Goal: Navigation & Orientation: Find specific page/section

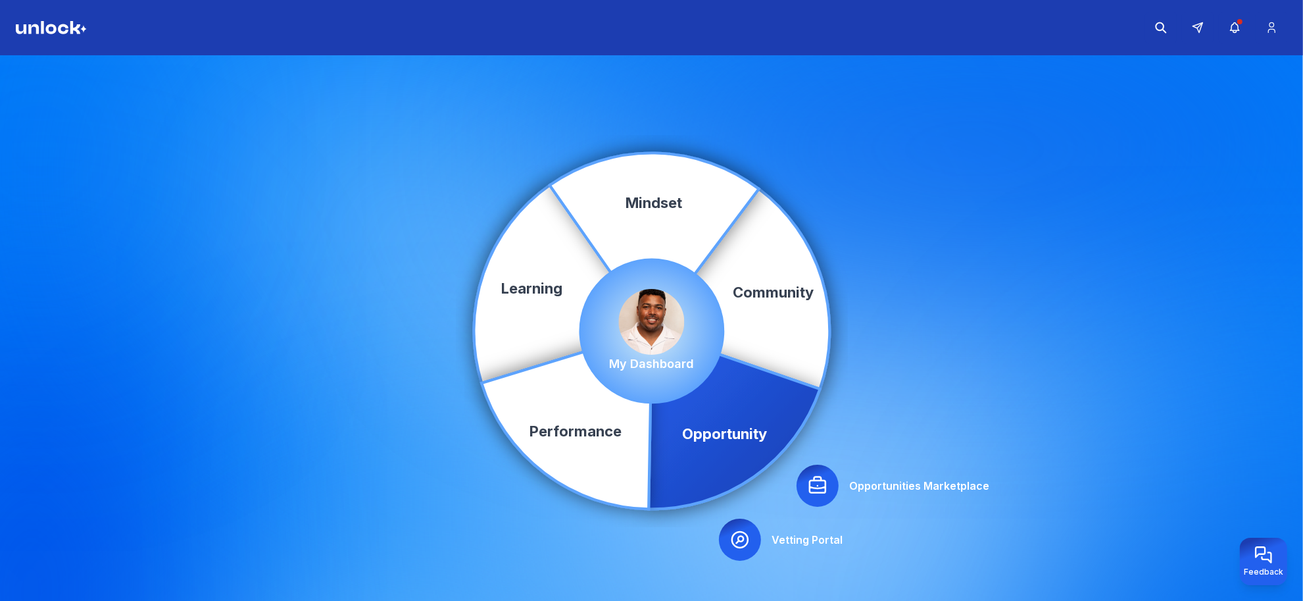
click at [739, 439] on icon at bounding box center [734, 420] width 171 height 178
click at [819, 489] on icon at bounding box center [817, 485] width 21 height 21
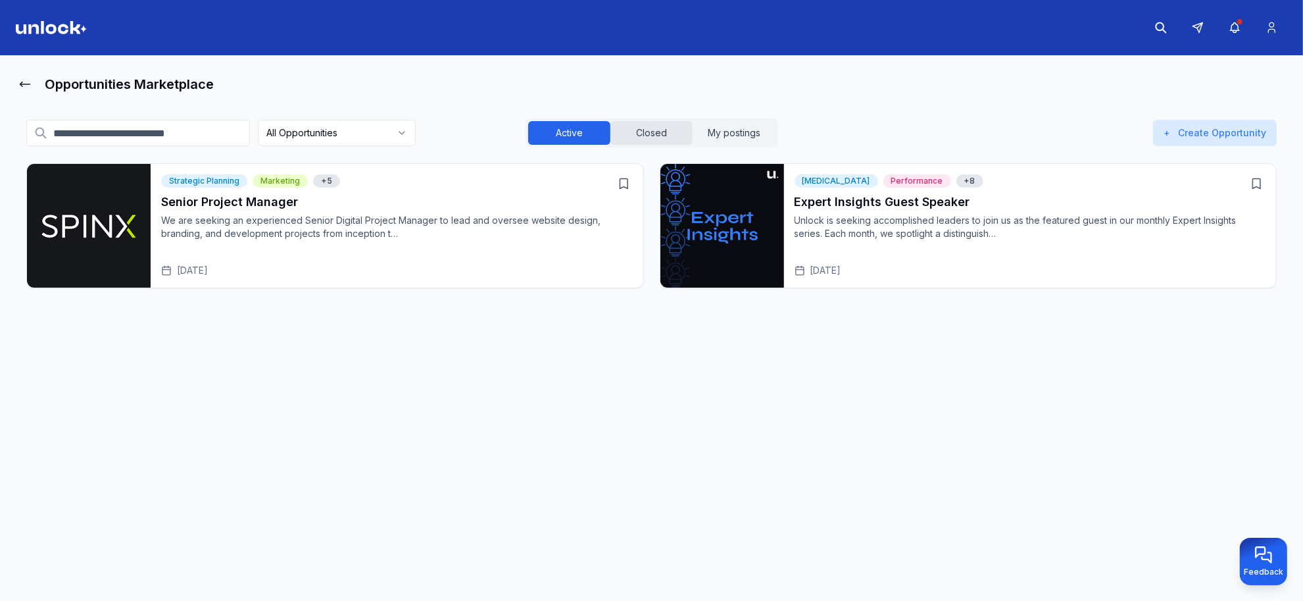
click at [656, 134] on button "Closed" at bounding box center [651, 133] width 82 height 24
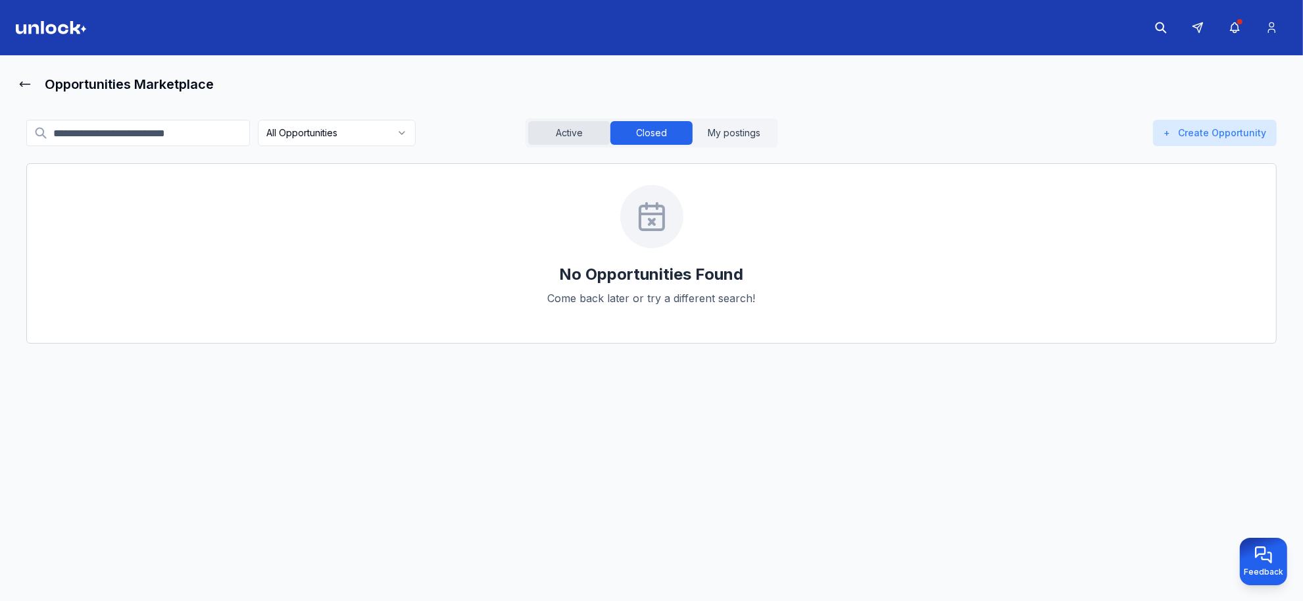
click at [564, 122] on button "Active" at bounding box center [569, 133] width 82 height 24
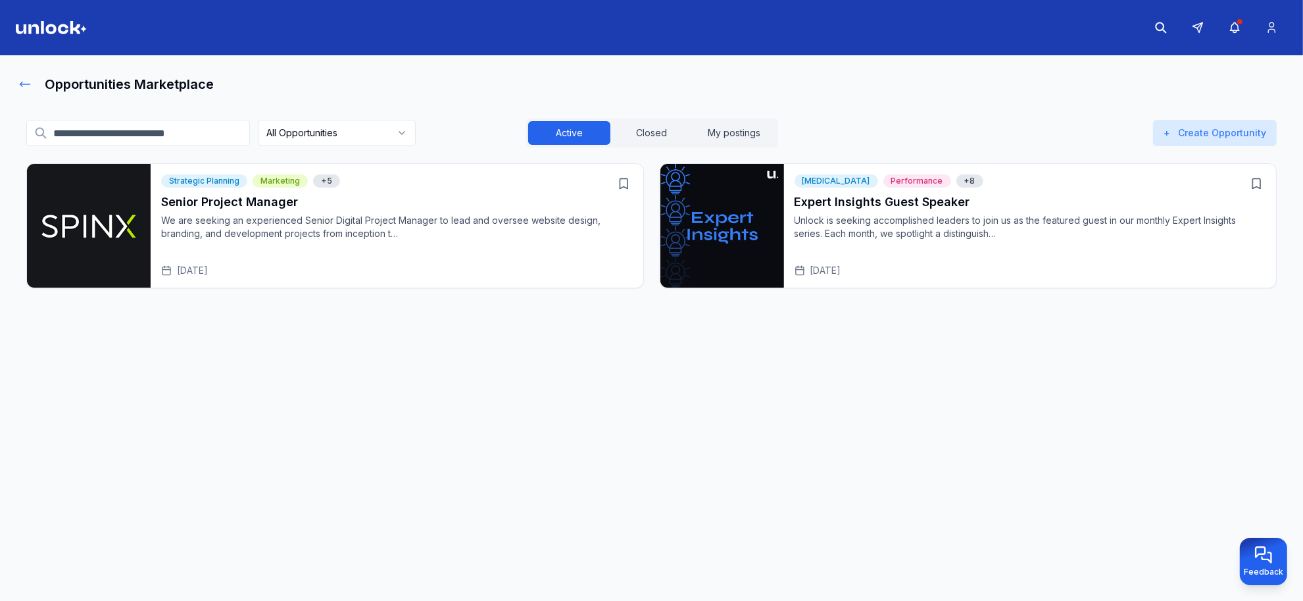
click at [25, 83] on icon at bounding box center [24, 84] width 13 height 13
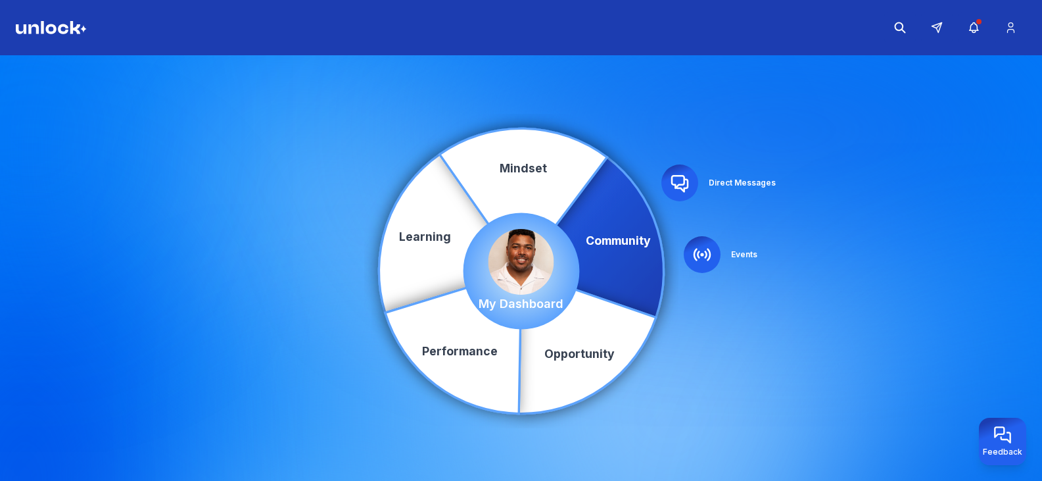
drag, startPoint x: 1306, startPoint y: 570, endPoint x: 760, endPoint y: 101, distance: 720.1
click at [760, 101] on div "Community Learning Opportunity Performance Mindset Direct Messages Events My Da…" at bounding box center [521, 270] width 1042 height 431
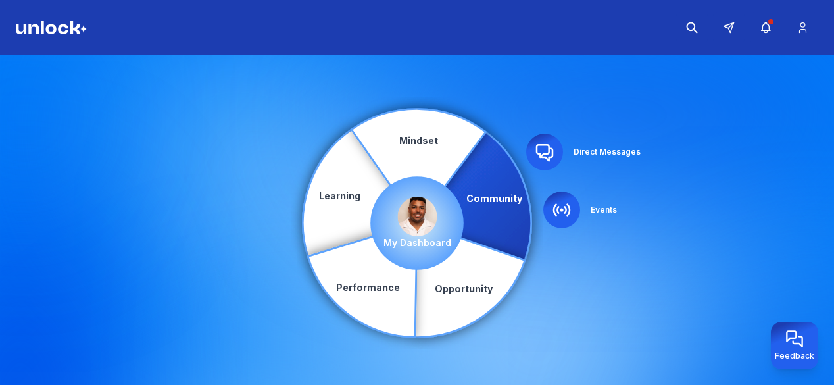
drag, startPoint x: 1052, startPoint y: 49, endPoint x: 568, endPoint y: 92, distance: 485.4
click at [568, 92] on div "Community Learning Opportunity Performance Mindset Direct Messages Events My Da…" at bounding box center [417, 222] width 834 height 335
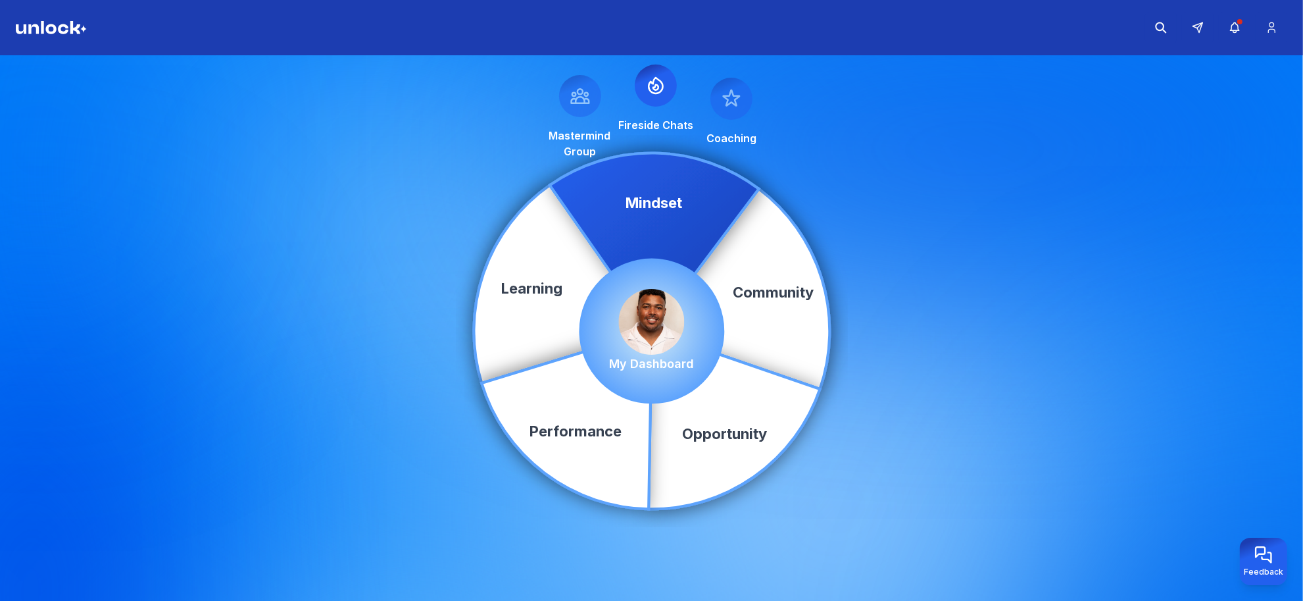
drag, startPoint x: 809, startPoint y: 0, endPoint x: 984, endPoint y: 187, distance: 256.4
click at [984, 187] on div "Community Learning Opportunity Performance Mindset Mastermind Group Fireside Ch…" at bounding box center [651, 330] width 1303 height 551
click at [645, 332] on img at bounding box center [652, 322] width 66 height 66
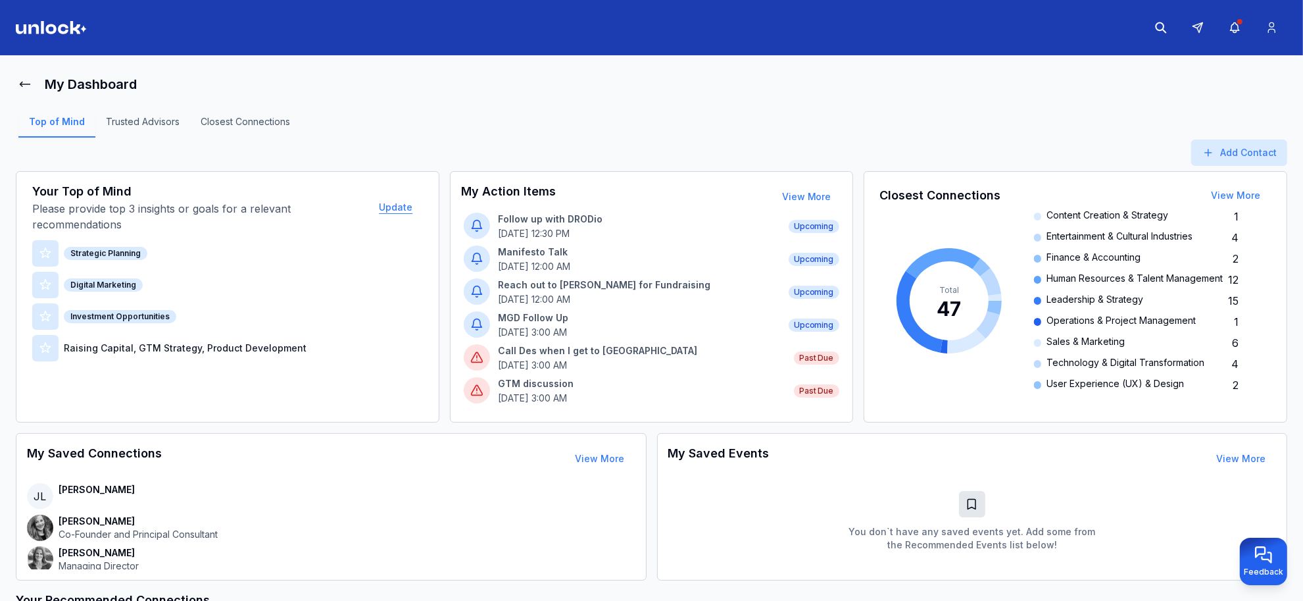
click at [406, 212] on button "Update" at bounding box center [395, 207] width 55 height 26
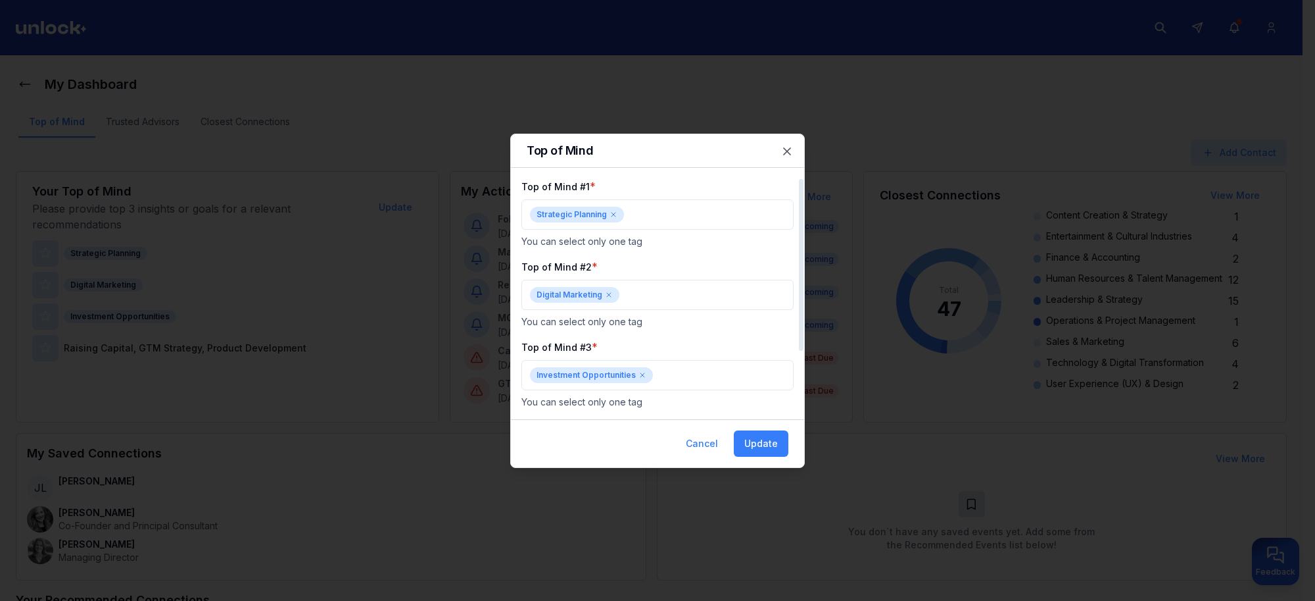
click at [613, 216] on icon at bounding box center [614, 214] width 8 height 8
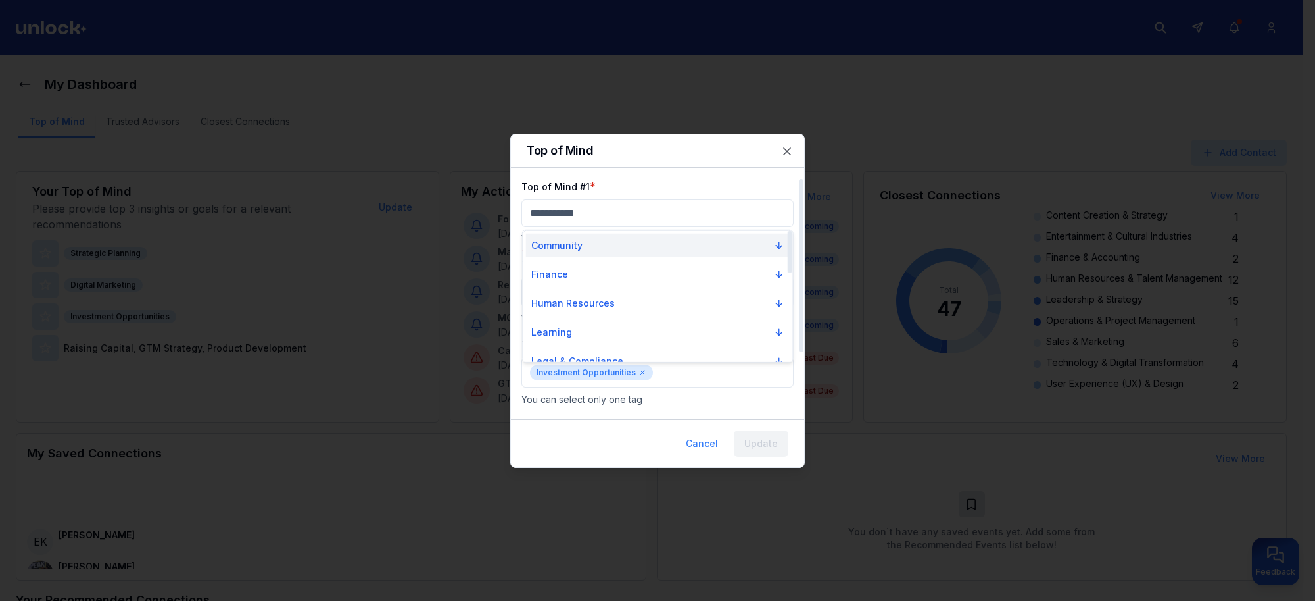
click at [597, 247] on button "Community" at bounding box center [658, 245] width 264 height 24
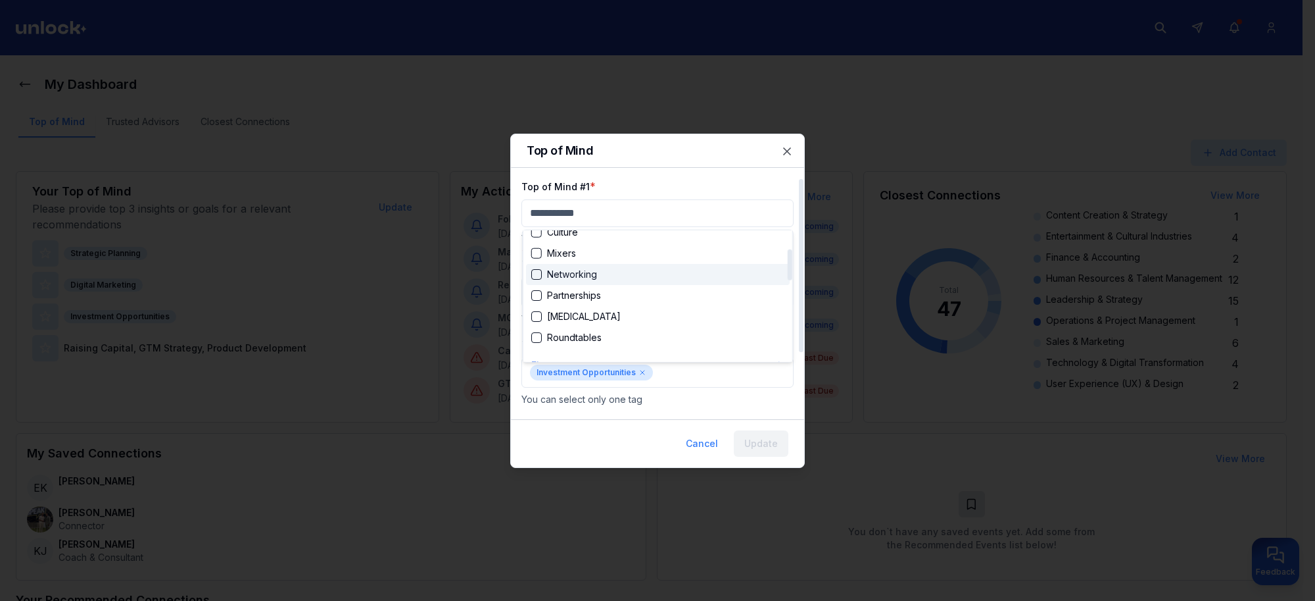
scroll to position [164, 0]
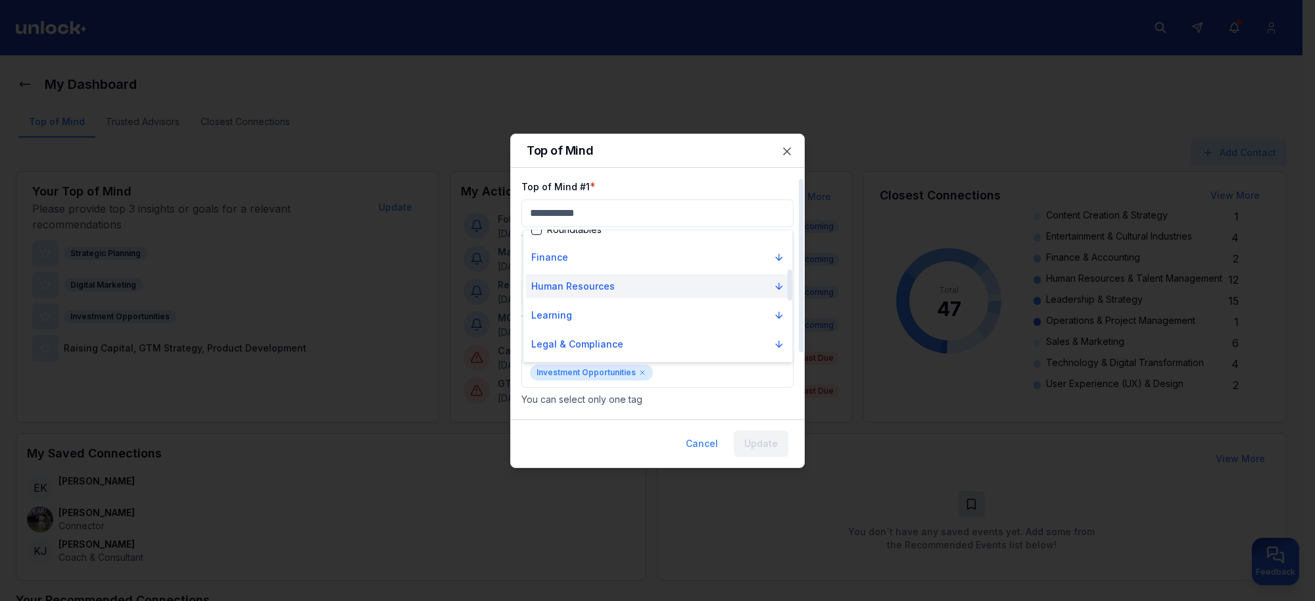
click at [581, 293] on button "Human Resources" at bounding box center [658, 286] width 264 height 24
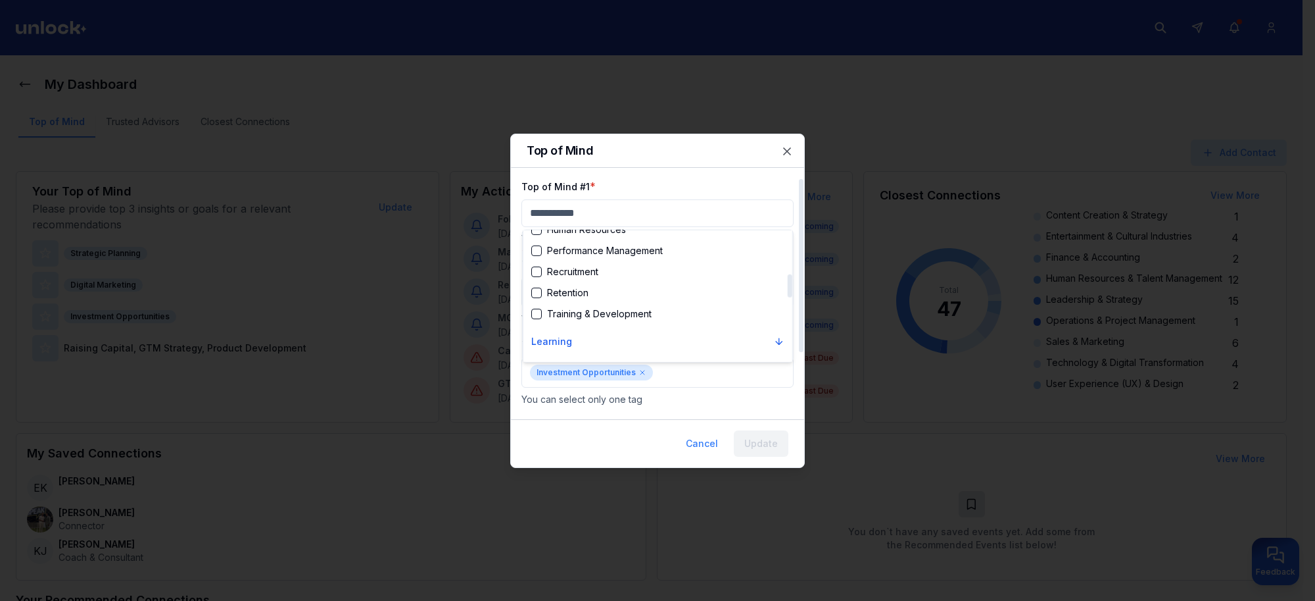
scroll to position [329, 0]
click at [581, 289] on div "Retention" at bounding box center [559, 291] width 57 height 13
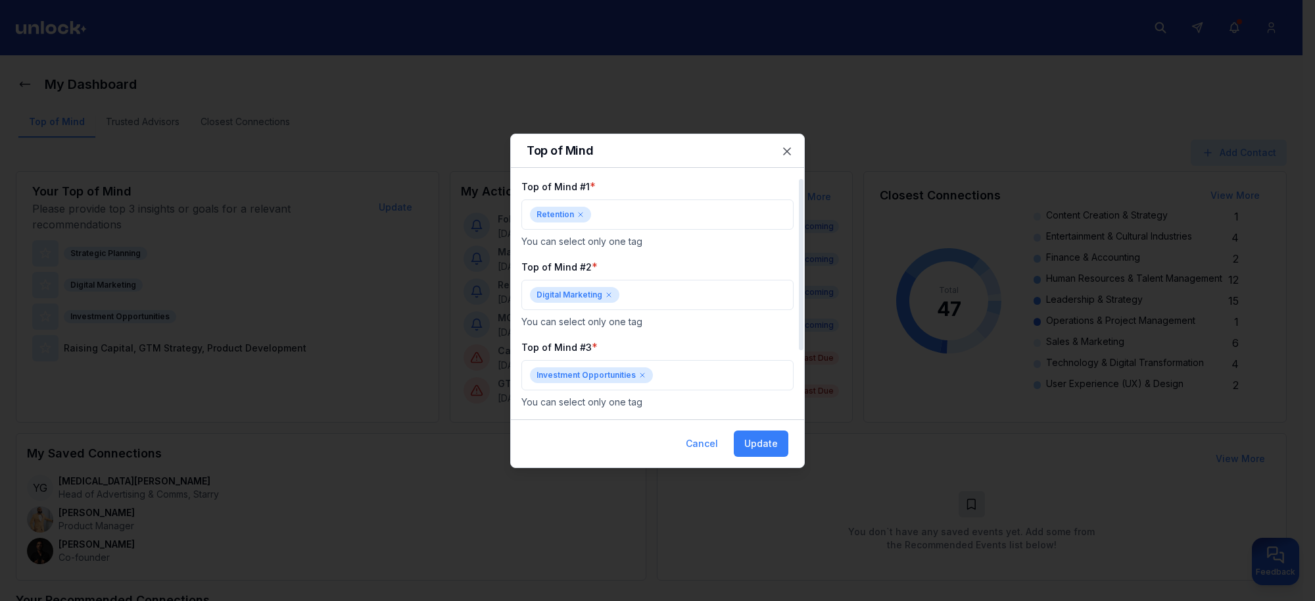
click at [582, 217] on icon at bounding box center [581, 214] width 8 height 8
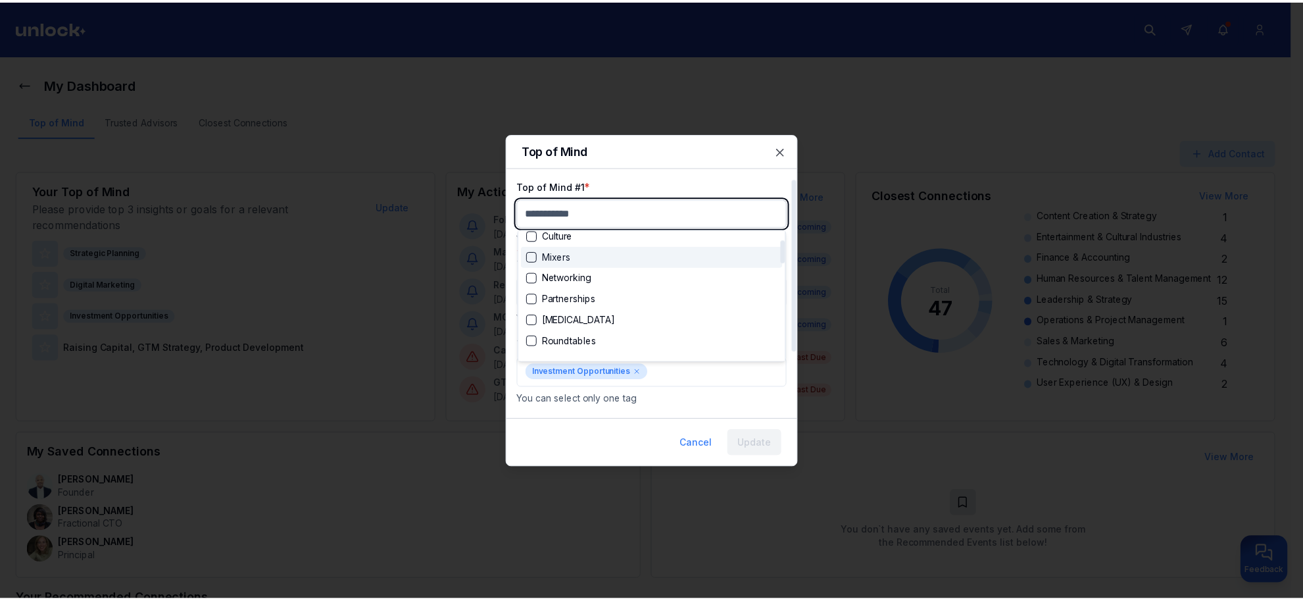
scroll to position [82, 0]
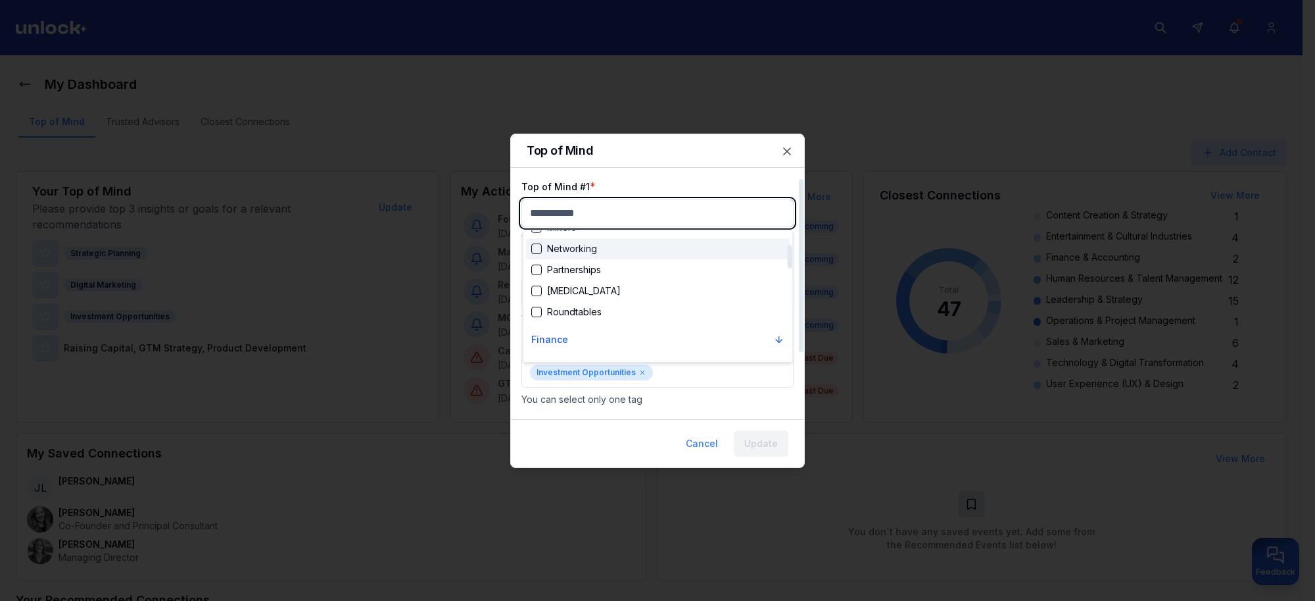
click at [536, 254] on div "Networking" at bounding box center [564, 248] width 66 height 13
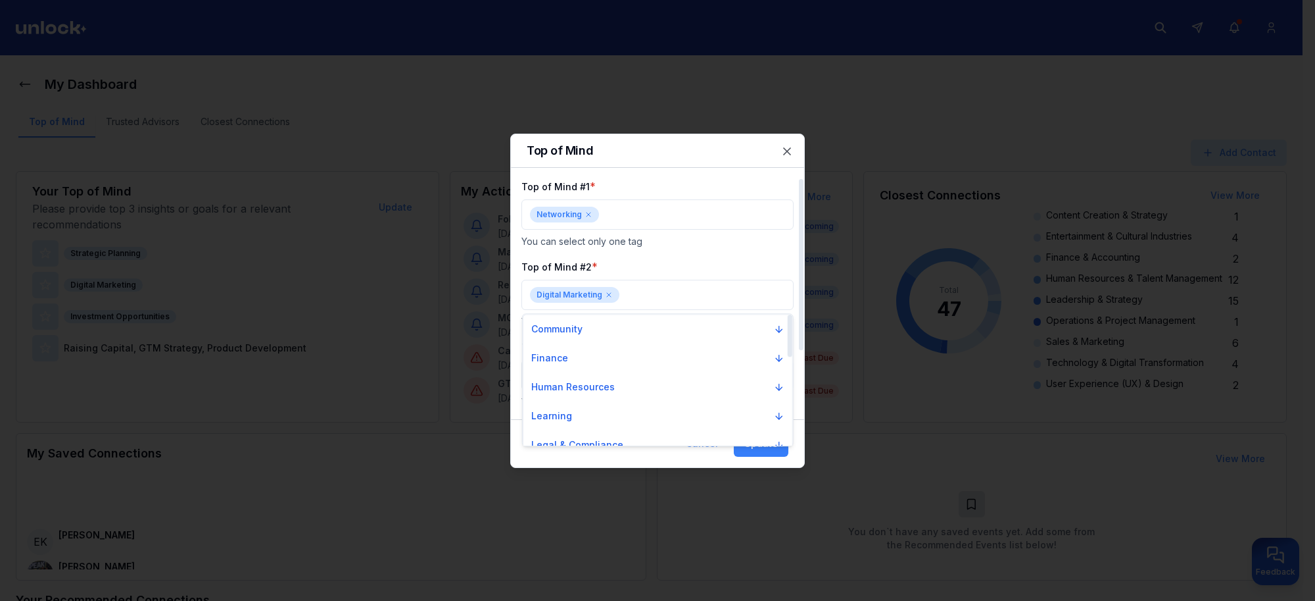
click at [744, 455] on div at bounding box center [657, 300] width 1315 height 601
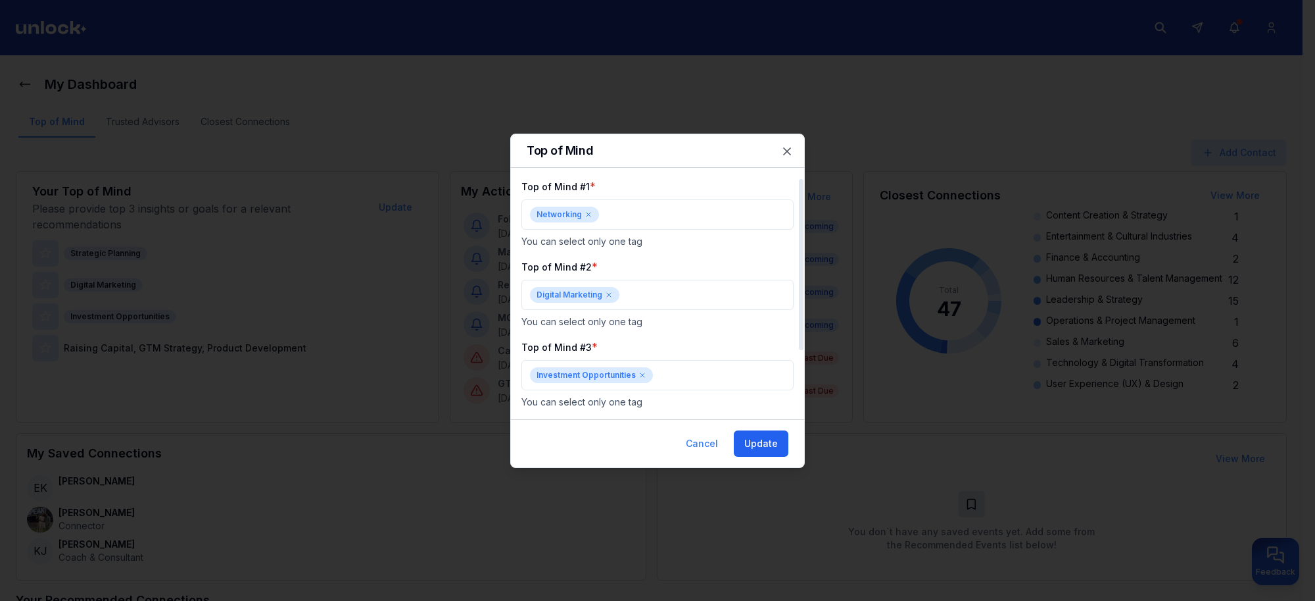
click at [744, 448] on button "Update" at bounding box center [761, 443] width 55 height 26
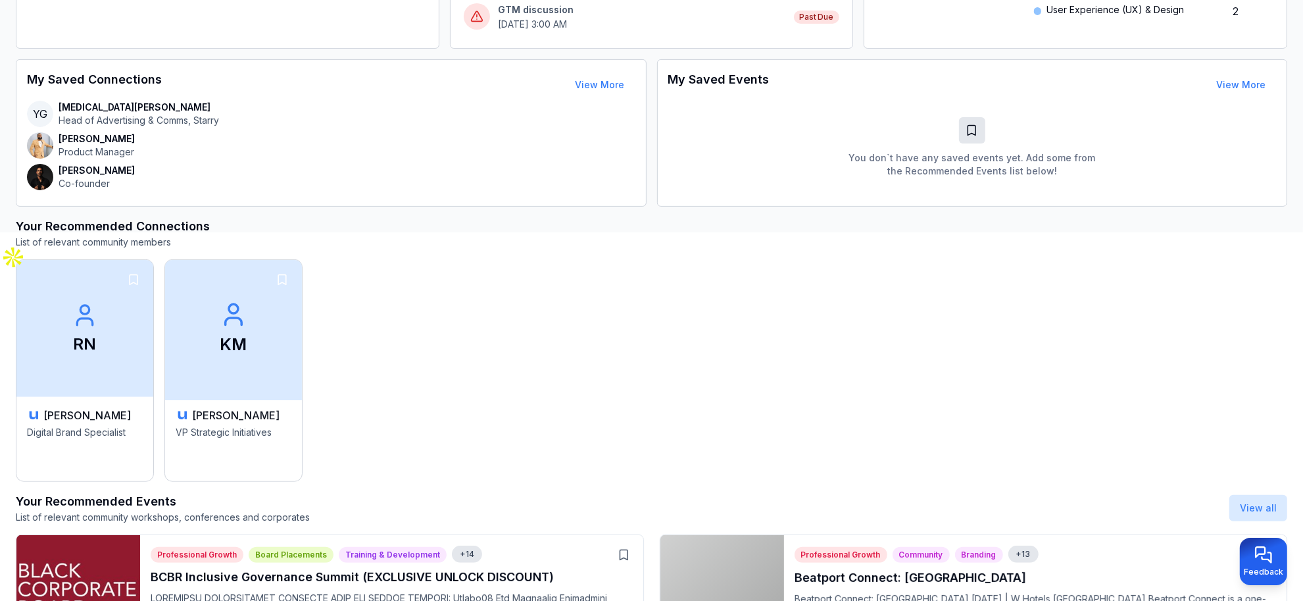
scroll to position [411, 0]
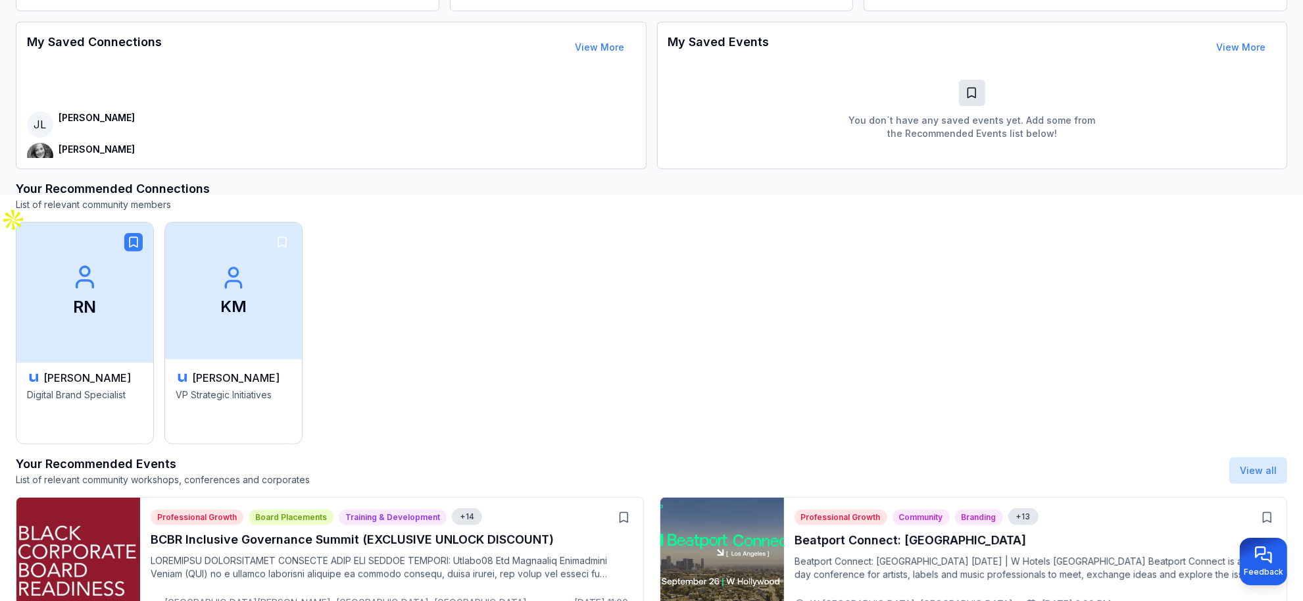
click at [140, 243] on button "button" at bounding box center [133, 242] width 18 height 18
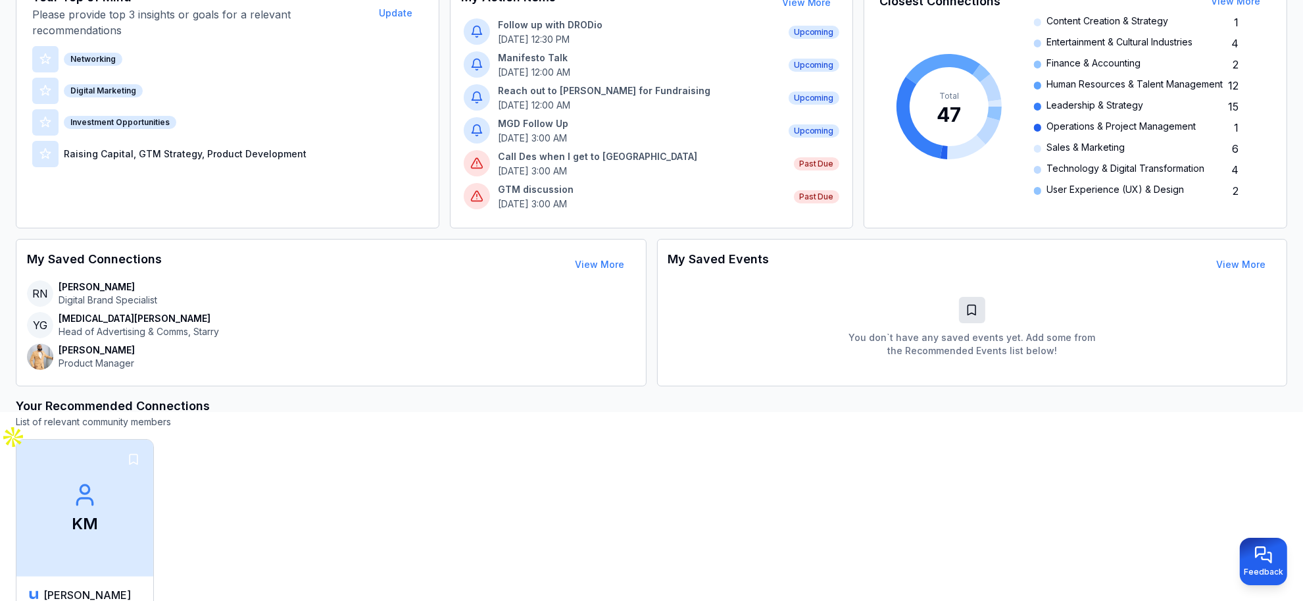
scroll to position [0, 0]
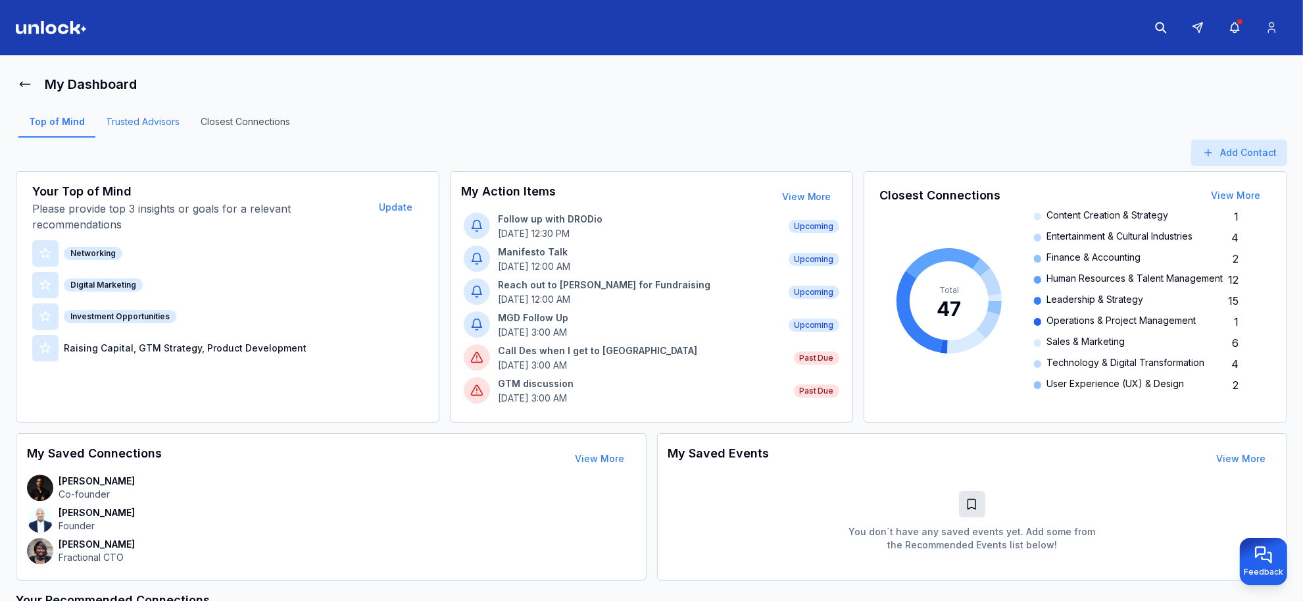
click at [122, 123] on link "Trusted Advisors" at bounding box center [142, 126] width 95 height 22
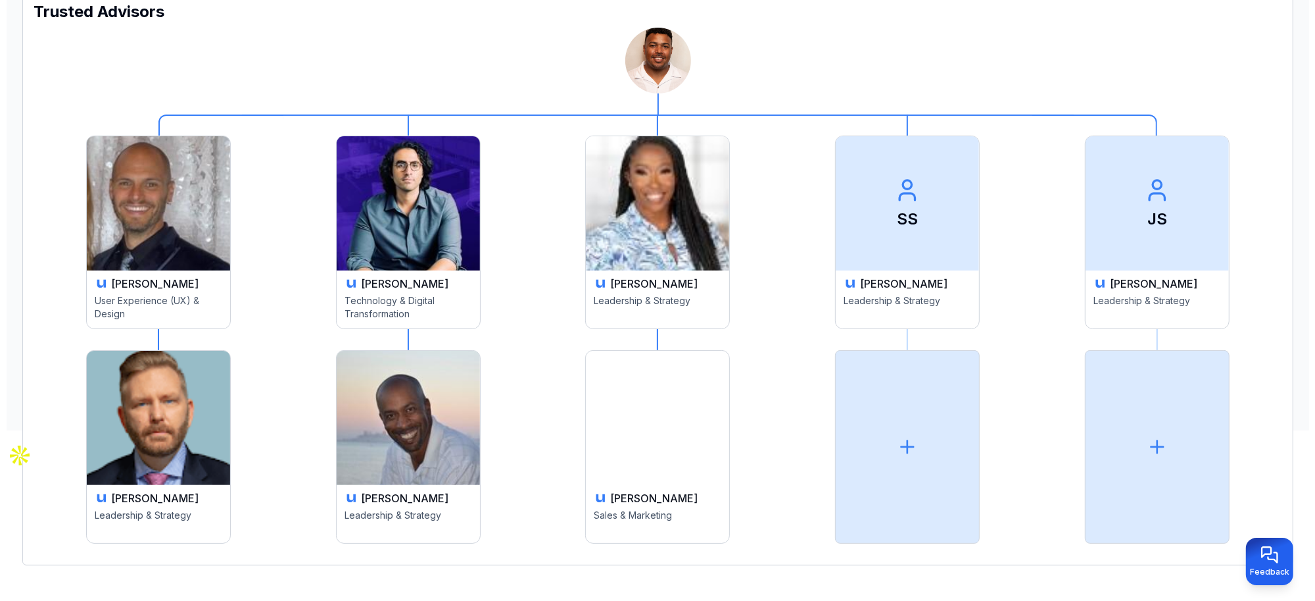
scroll to position [180, 0]
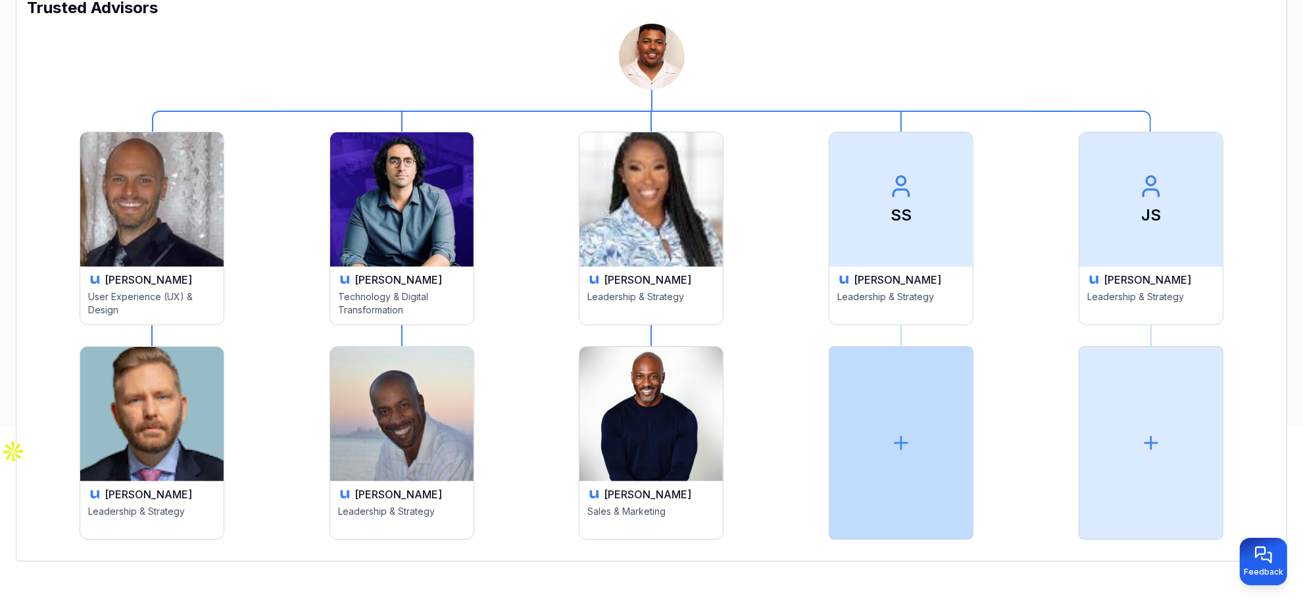
click at [885, 433] on div at bounding box center [901, 442] width 145 height 193
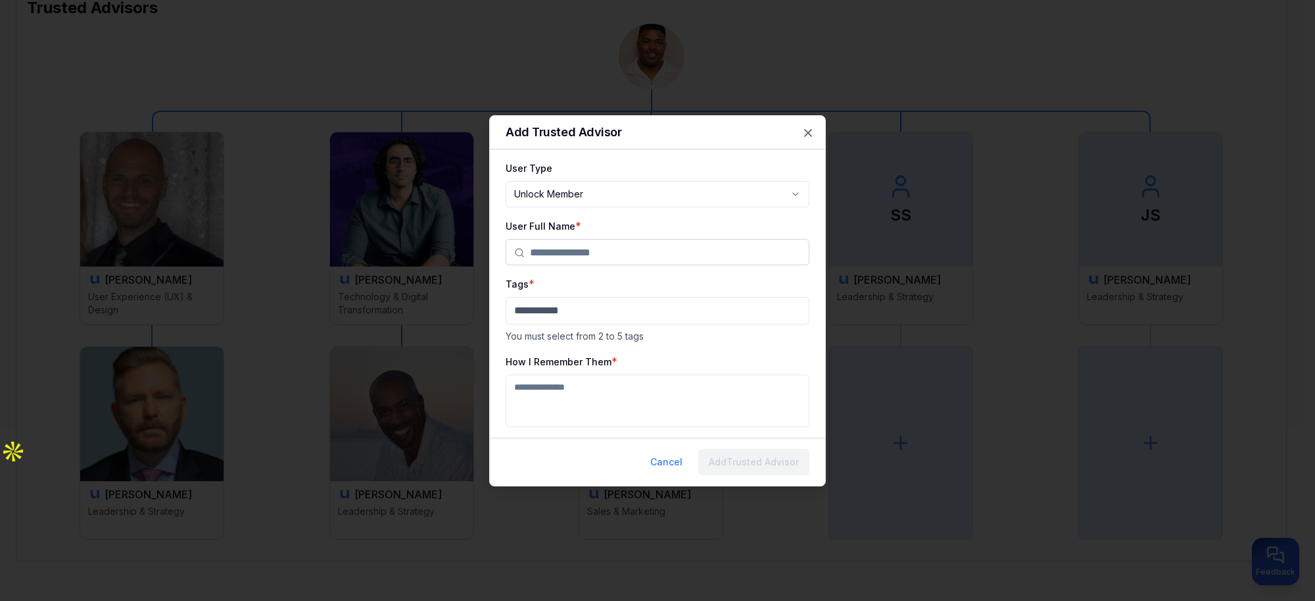
click at [583, 252] on input "text" at bounding box center [665, 252] width 271 height 26
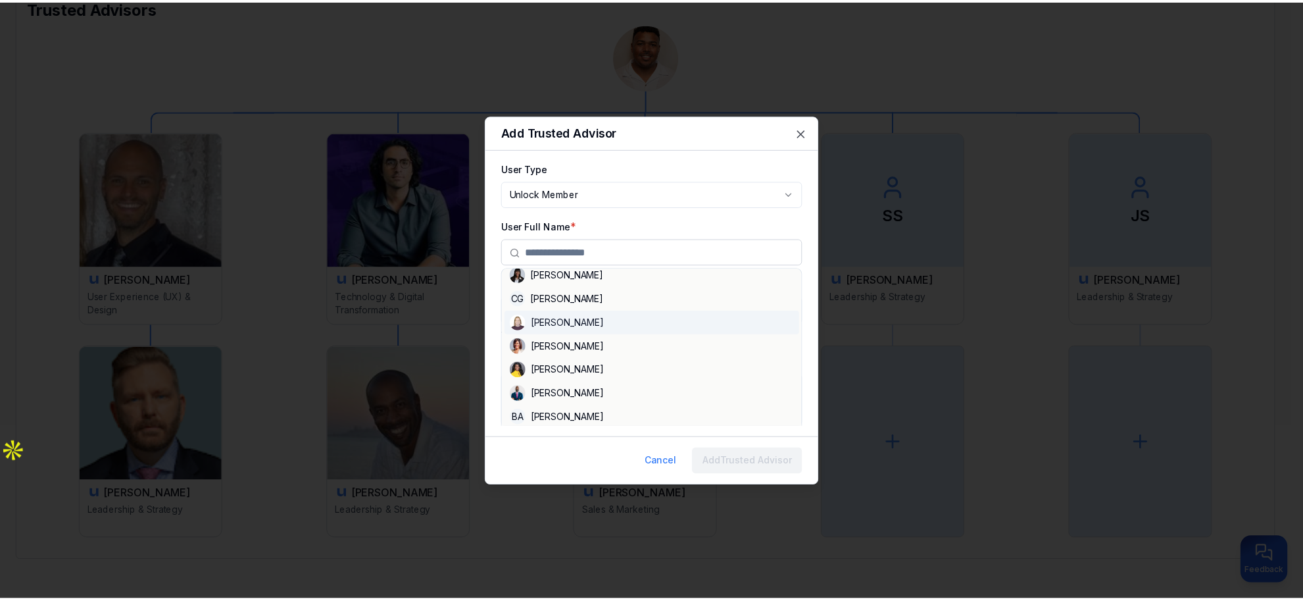
scroll to position [493, 0]
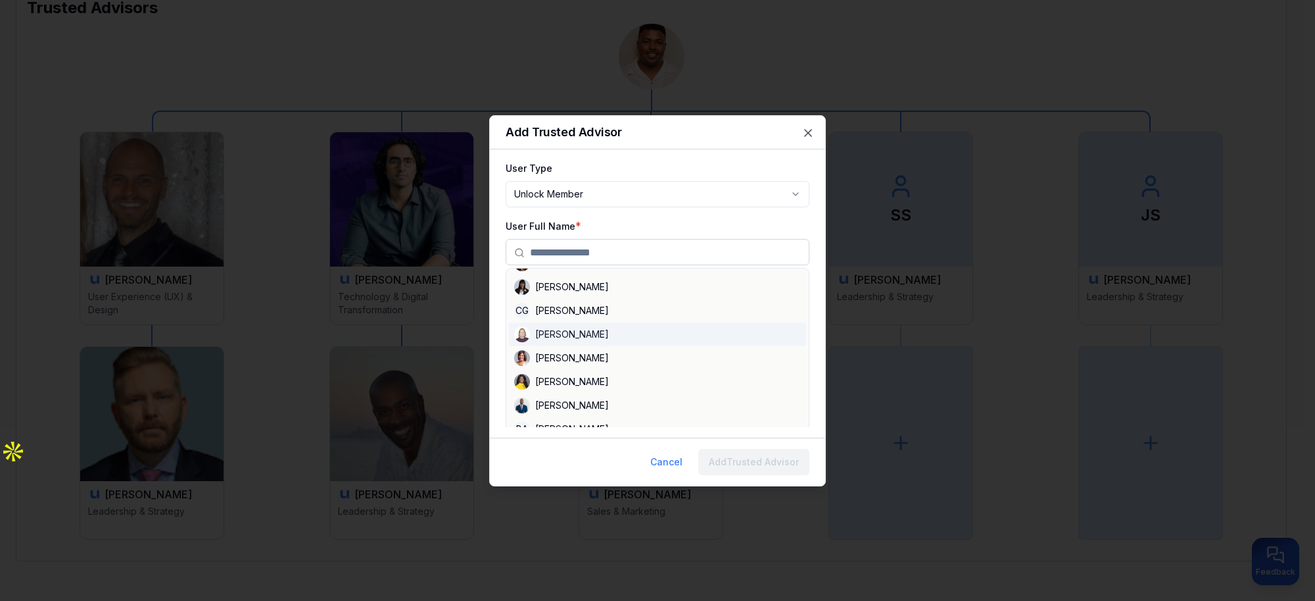
click at [688, 194] on body "**********" at bounding box center [651, 120] width 1303 height 601
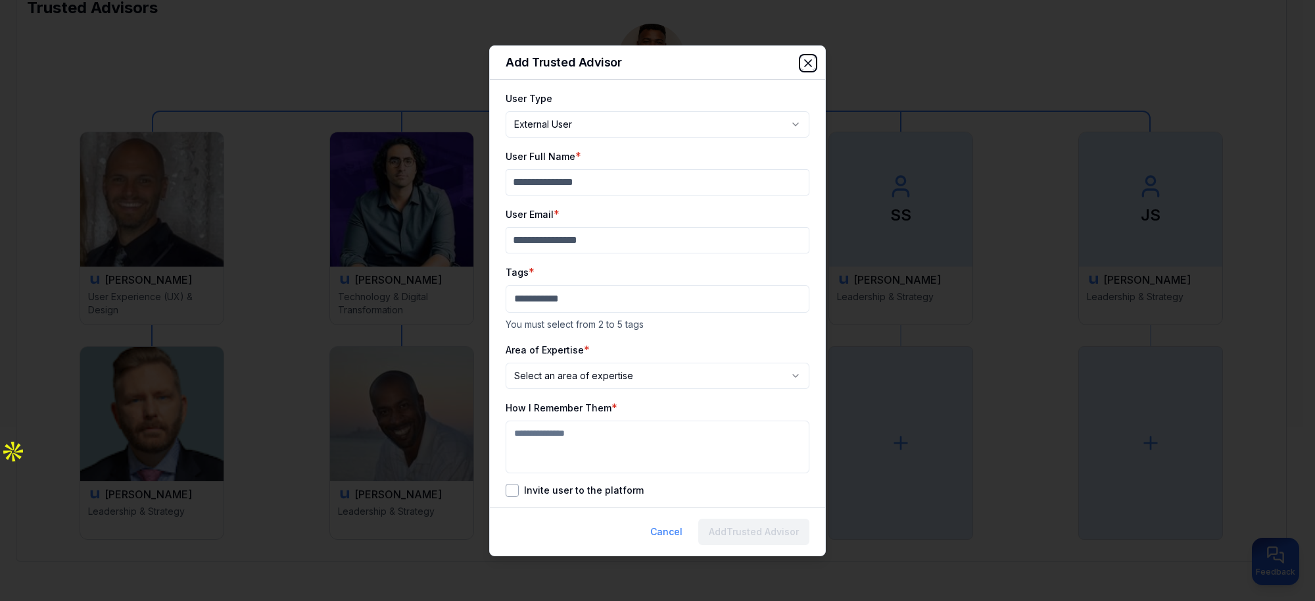
click at [808, 61] on icon "button" at bounding box center [808, 63] width 13 height 13
select select "********"
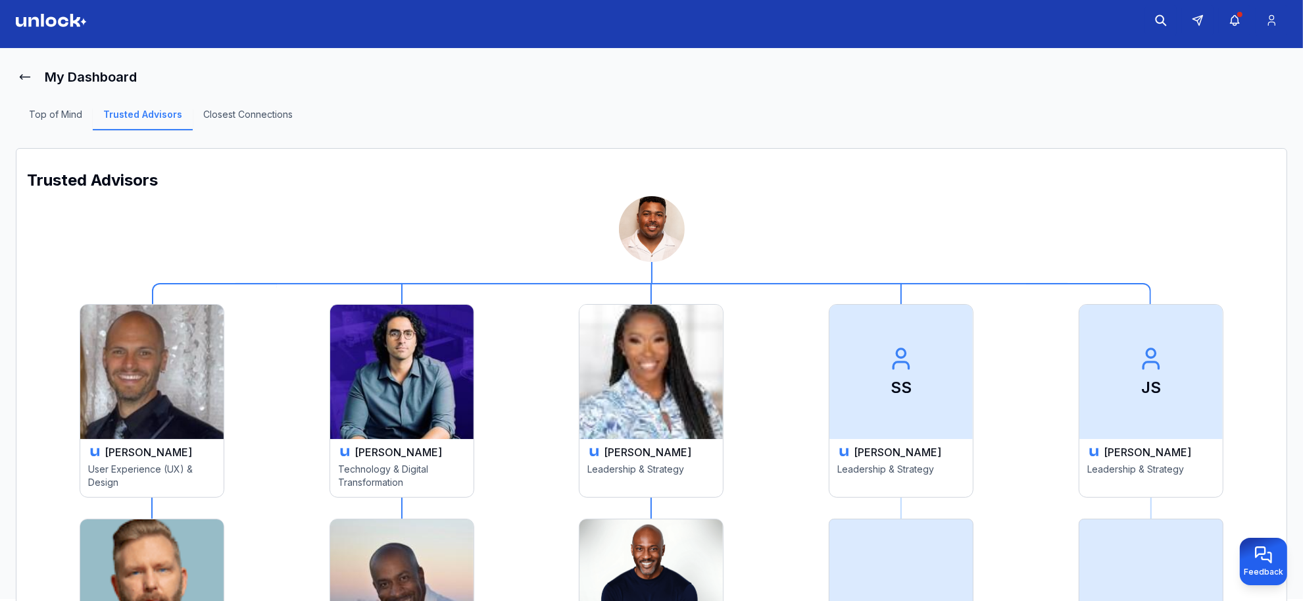
scroll to position [0, 0]
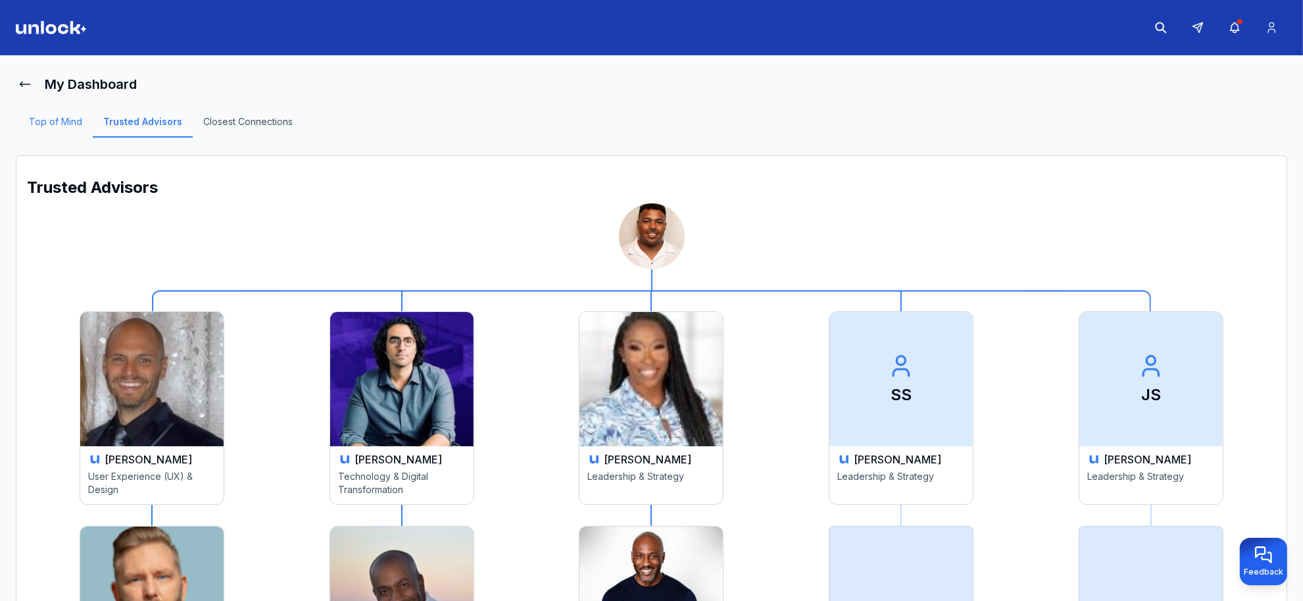
click at [50, 120] on link "Top of Mind" at bounding box center [55, 126] width 74 height 22
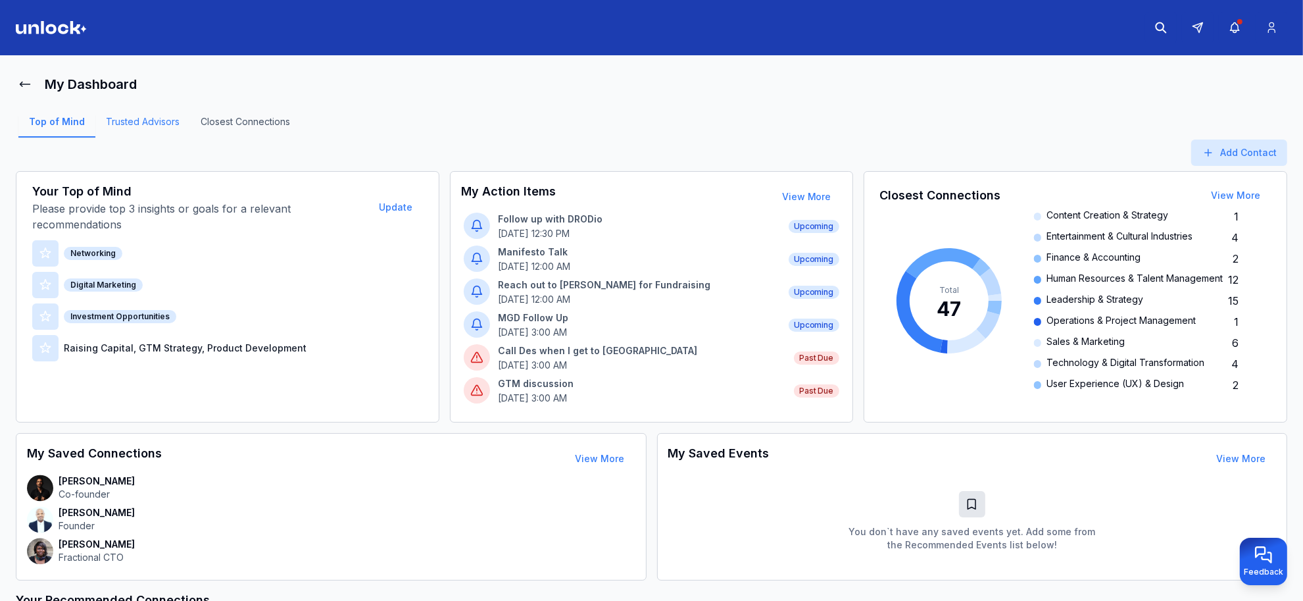
click at [148, 120] on link "Trusted Advisors" at bounding box center [142, 126] width 95 height 22
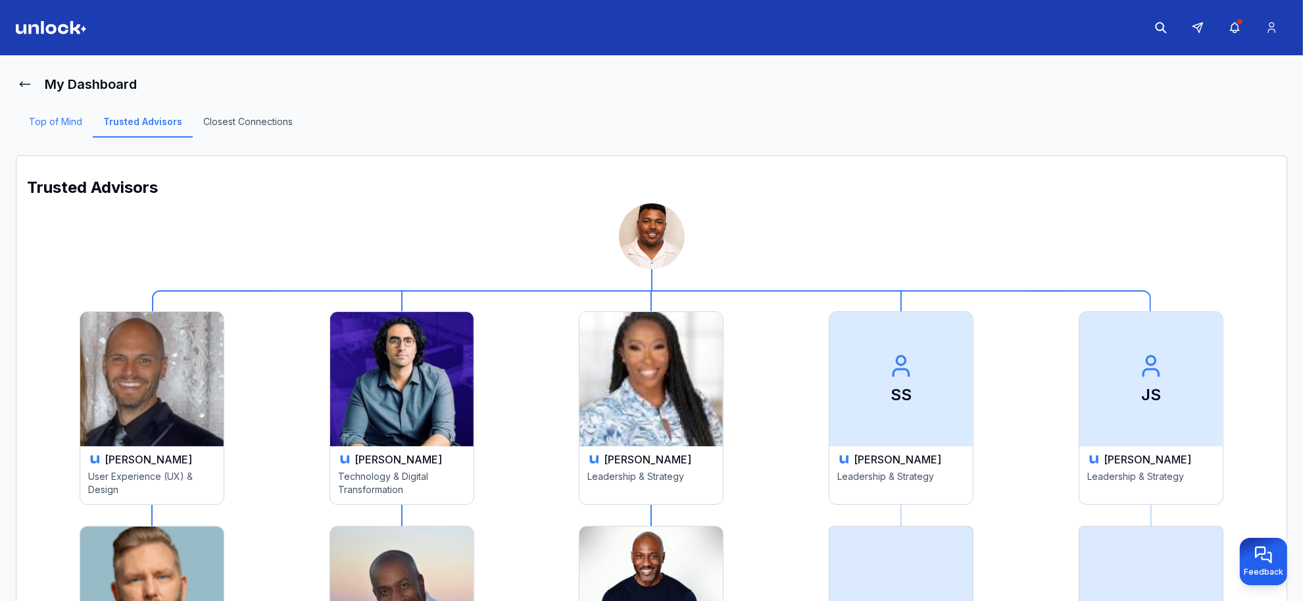
click at [50, 126] on link "Top of Mind" at bounding box center [55, 126] width 74 height 22
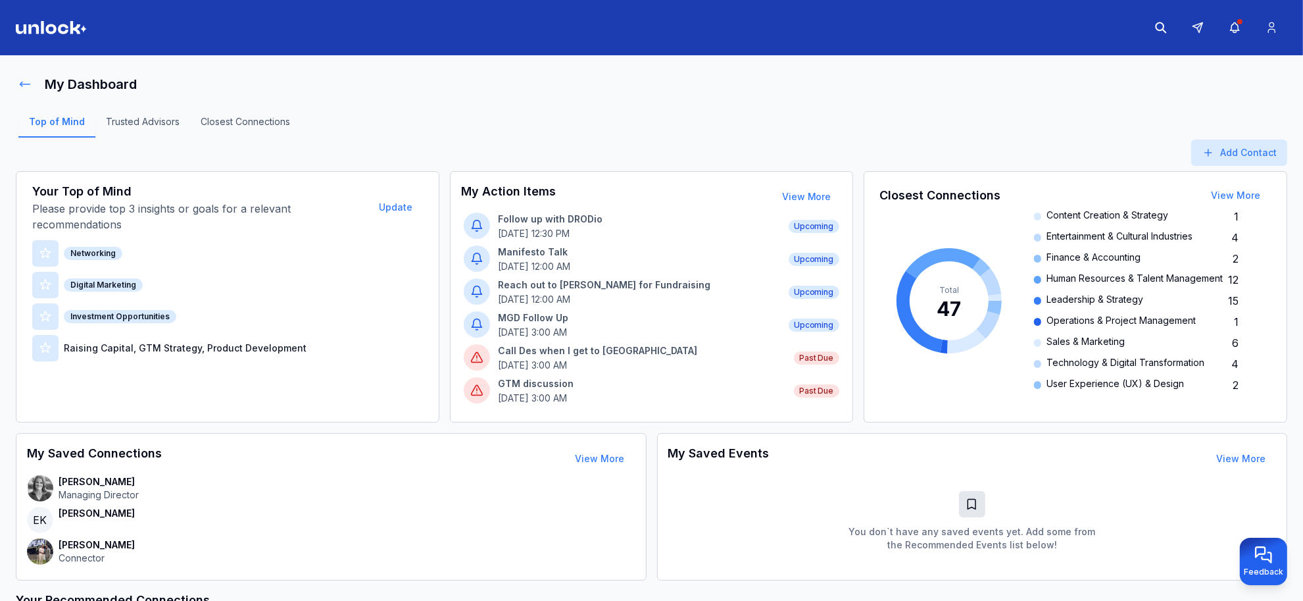
click at [27, 84] on icon at bounding box center [24, 84] width 13 height 13
